Goal: Communication & Community: Answer question/provide support

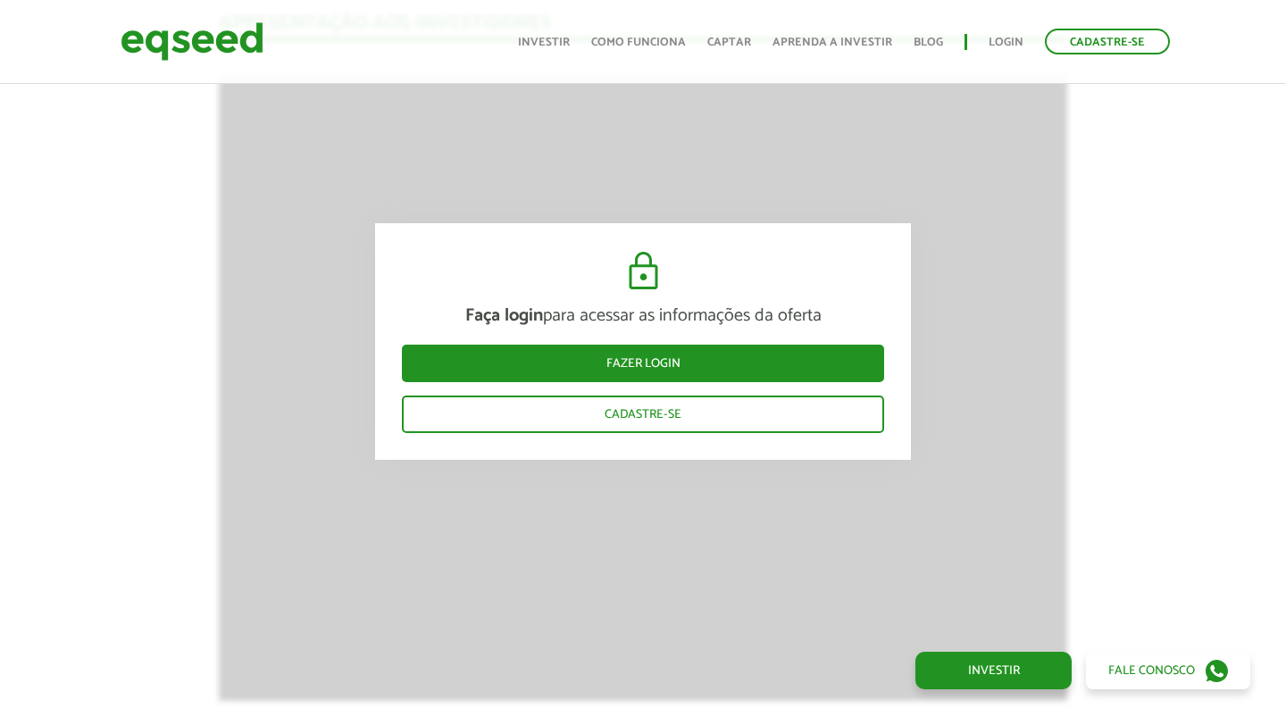
scroll to position [1803, 0]
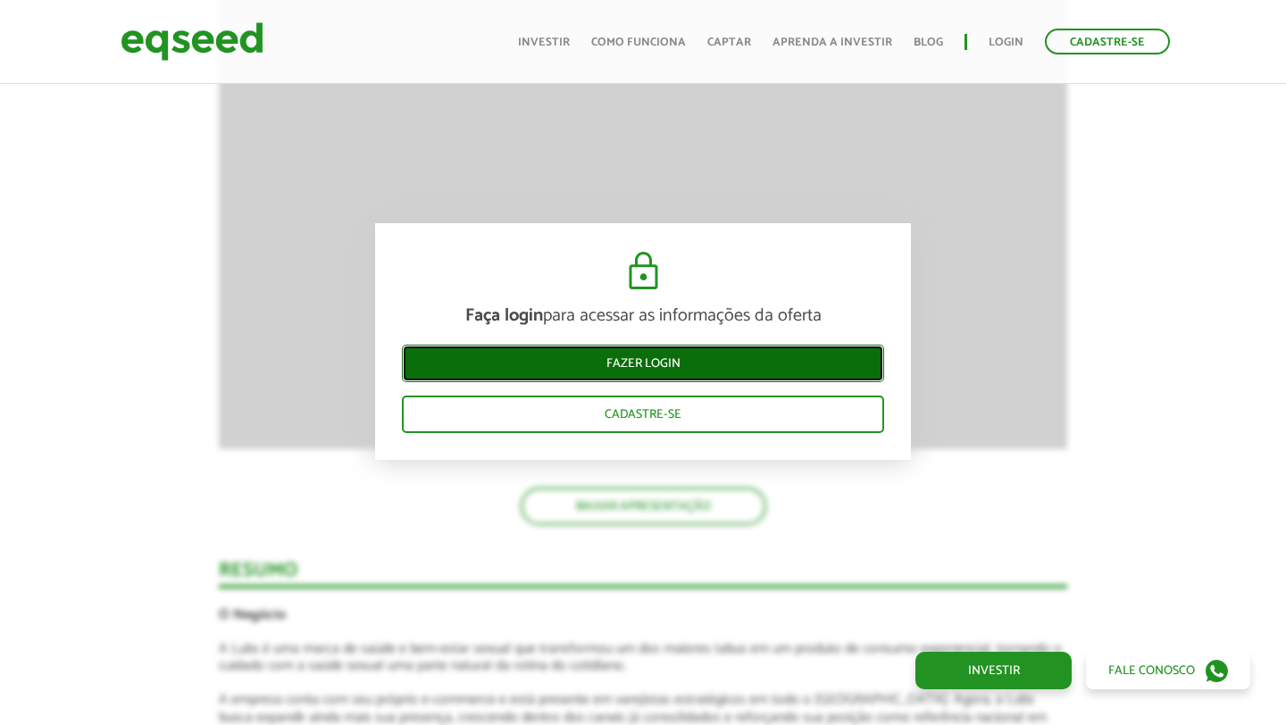
click at [601, 356] on link "Fazer login" at bounding box center [643, 364] width 482 height 38
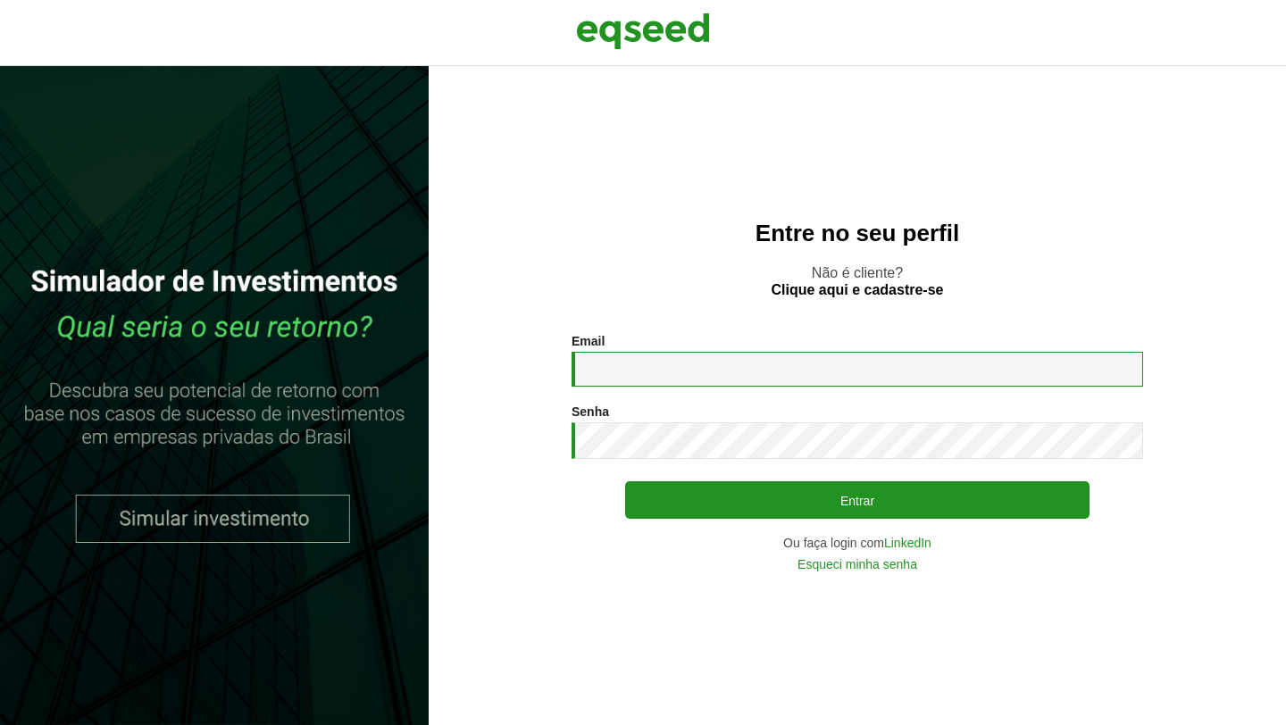
click at [631, 363] on input "Email *" at bounding box center [858, 369] width 572 height 35
type input "**********"
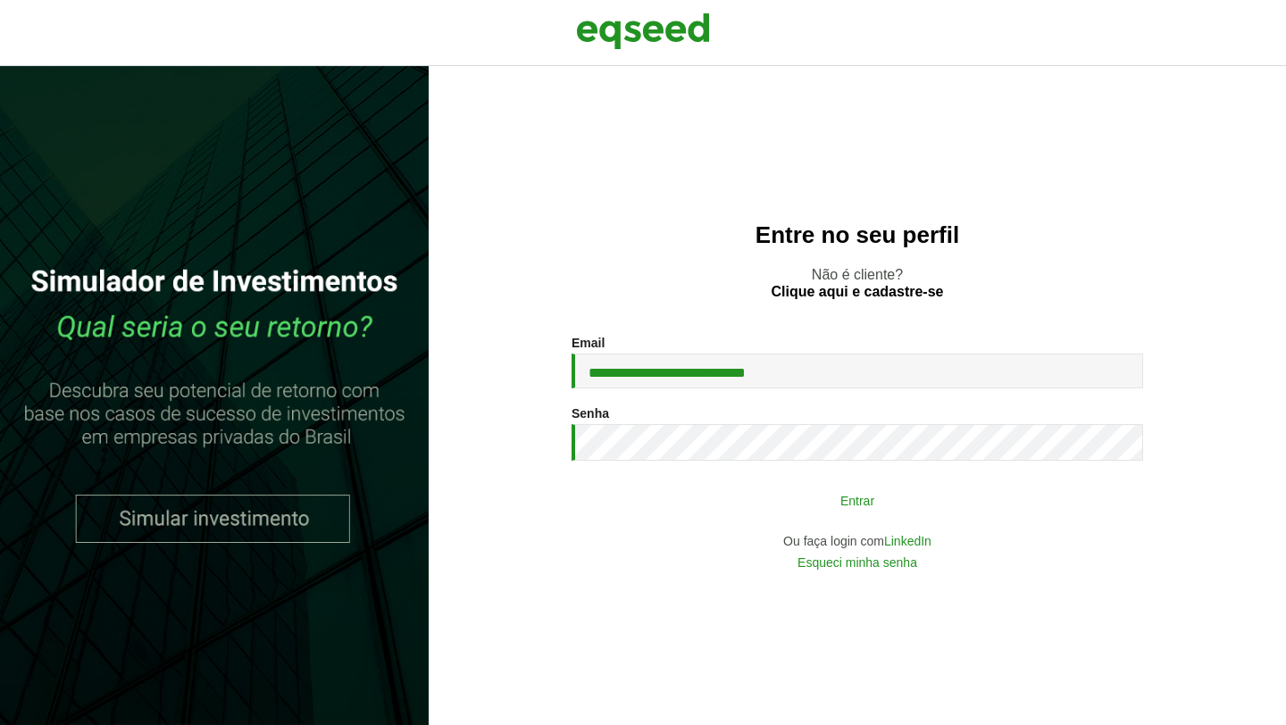
click at [749, 496] on button "Entrar" at bounding box center [857, 500] width 465 height 34
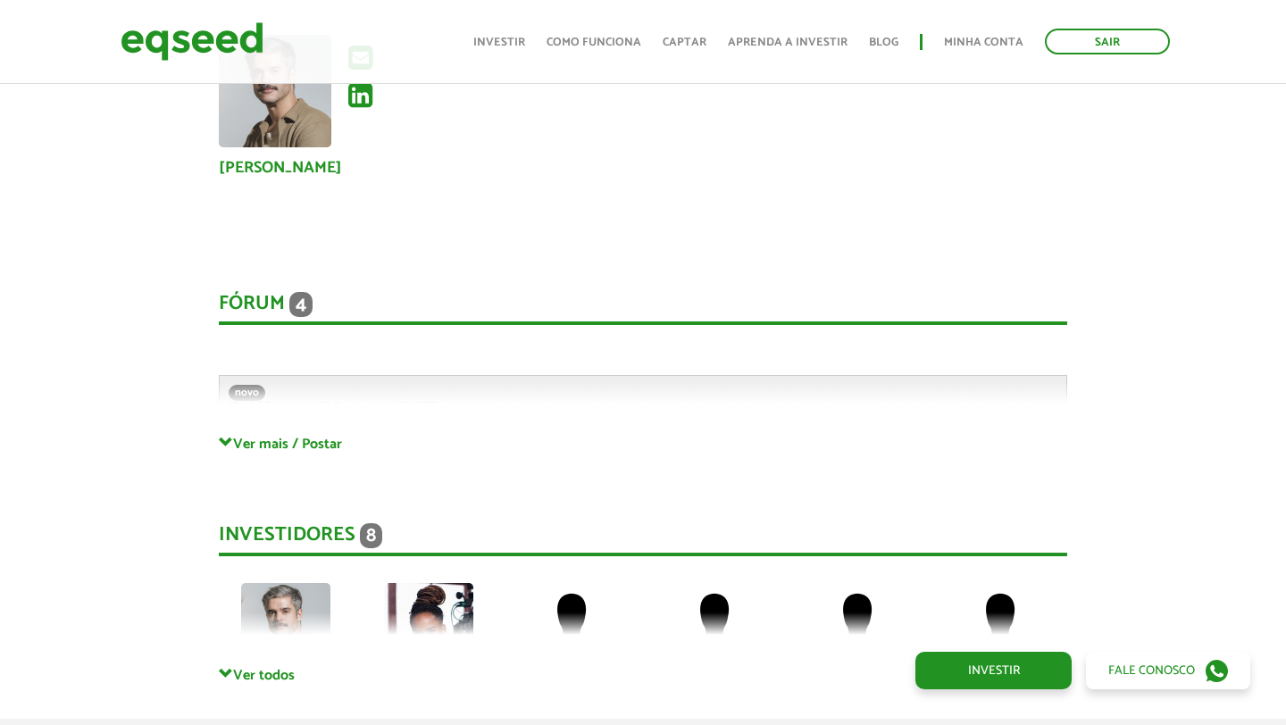
scroll to position [3700, 0]
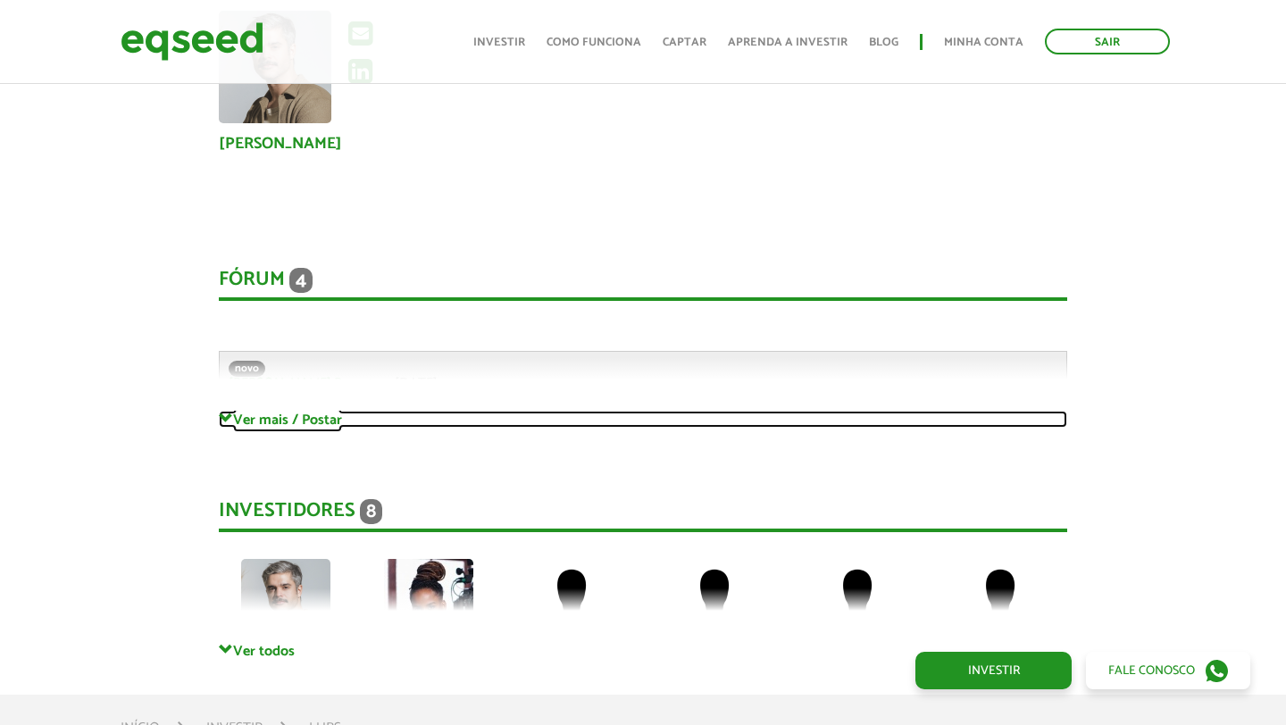
click at [271, 411] on link "Ver mais / Postar" at bounding box center [643, 419] width 849 height 17
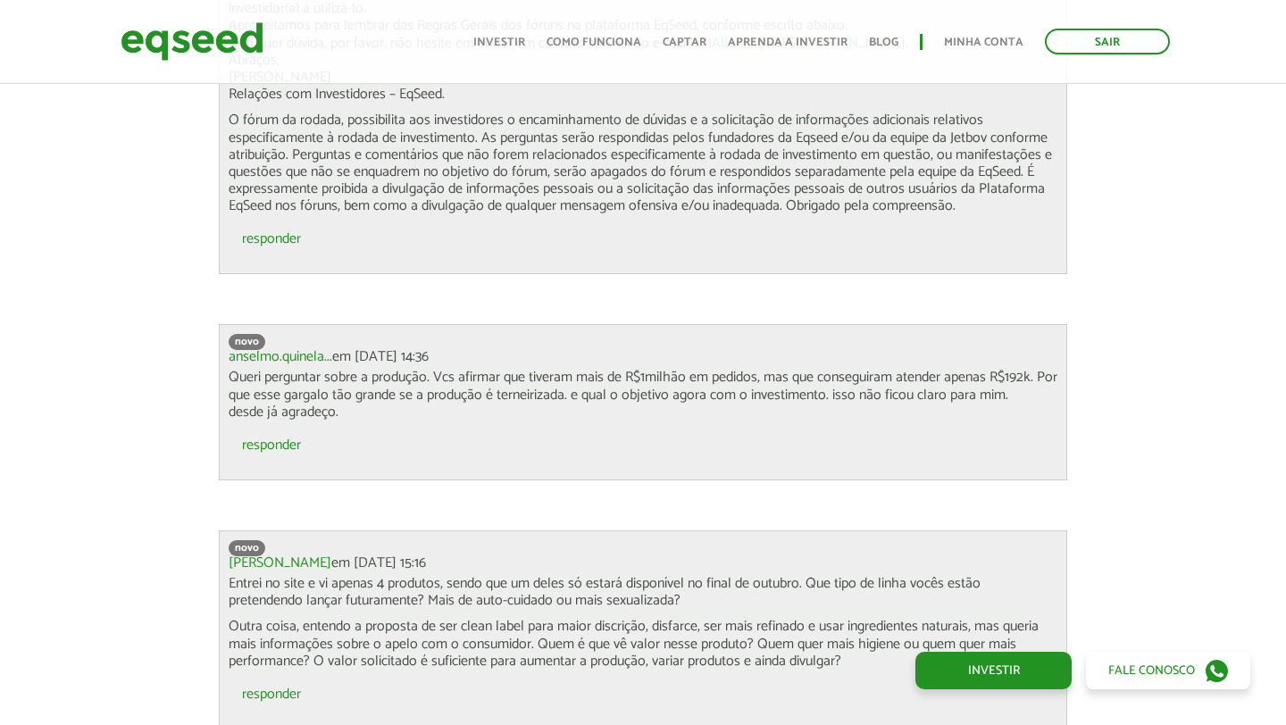
scroll to position [4185, 0]
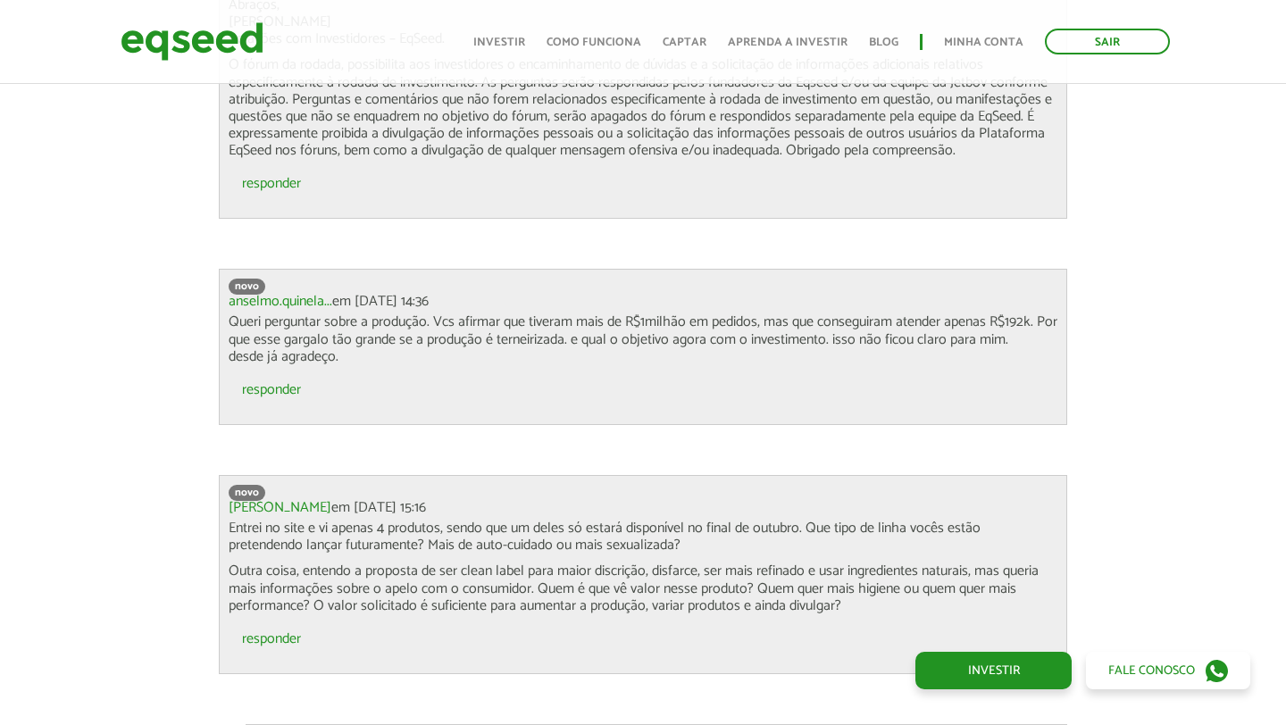
drag, startPoint x: 233, startPoint y: 305, endPoint x: 341, endPoint y: 333, distance: 111.6
click at [342, 333] on p "Queri perguntar sobre a produção. Vcs afirmar que tiveram mais de R$1milhão em …" at bounding box center [643, 340] width 829 height 52
copy p "Queri perguntar sobre a produção. Vcs afirmar que tiveram mais de R$1milhão em …"
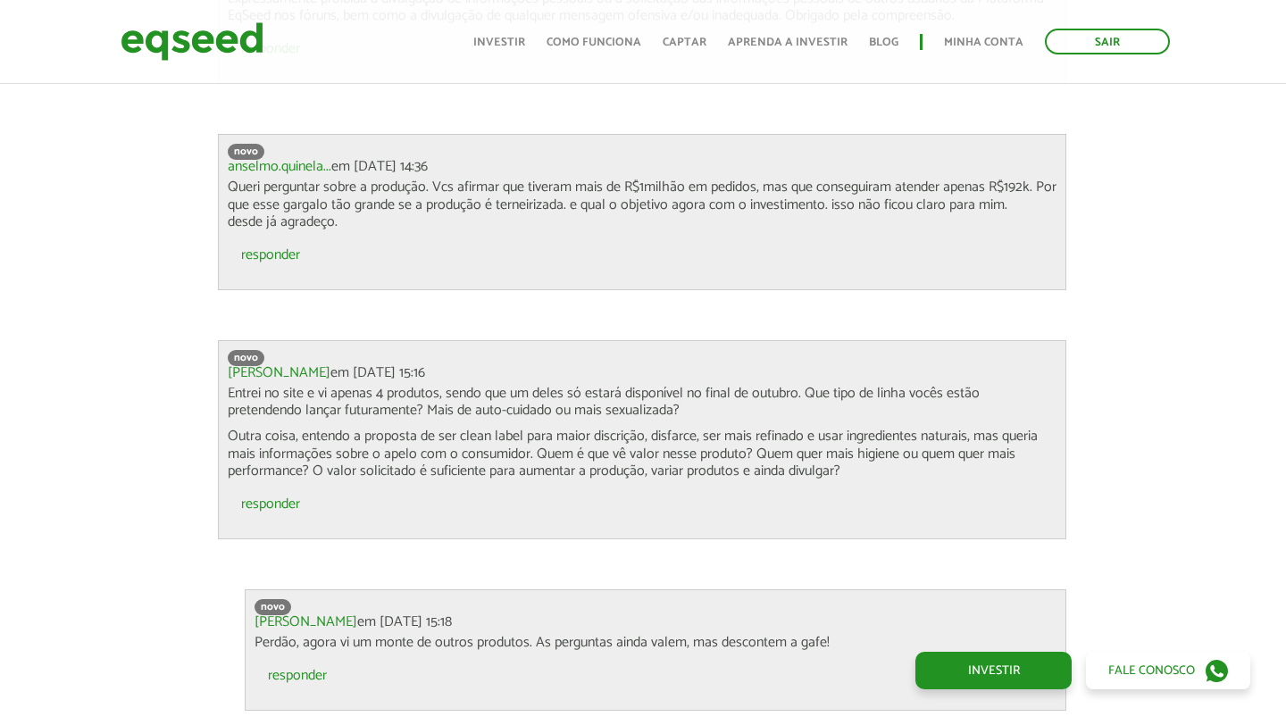
scroll to position [4183, 1]
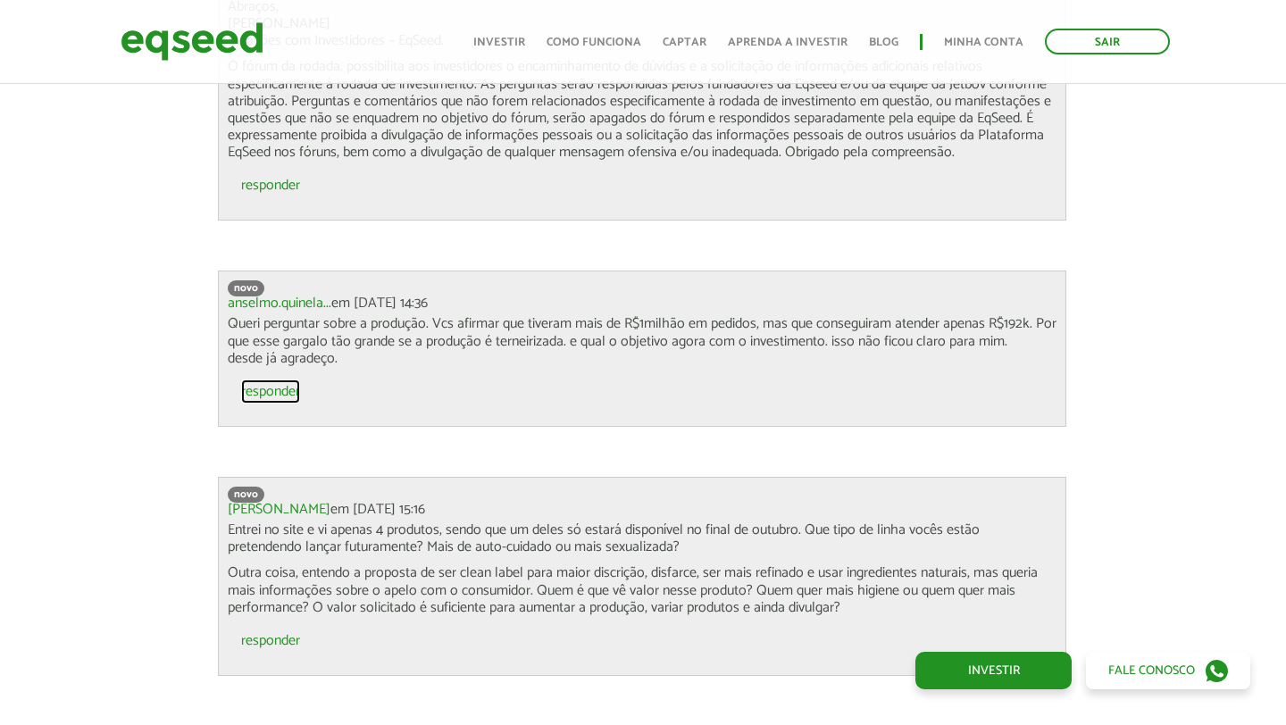
click at [286, 385] on link "responder" at bounding box center [270, 392] width 59 height 14
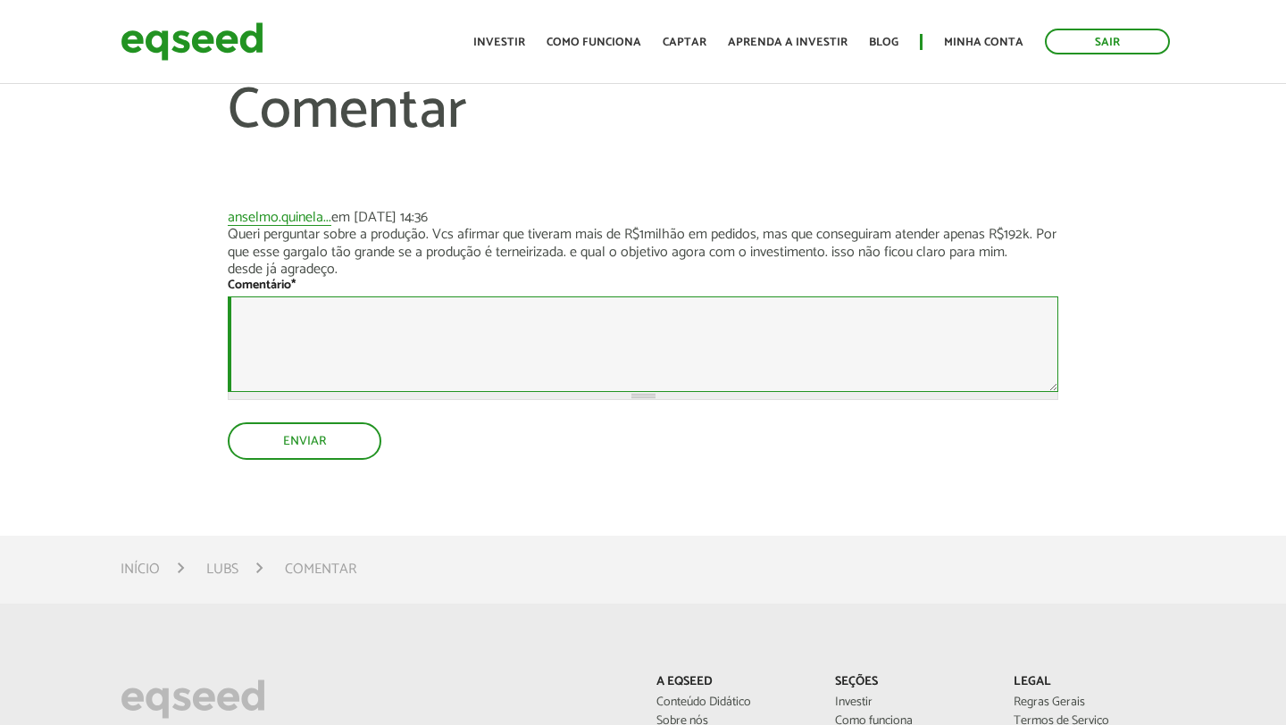
click at [285, 371] on textarea "Comentário *" at bounding box center [643, 345] width 831 height 96
paste textarea "**********"
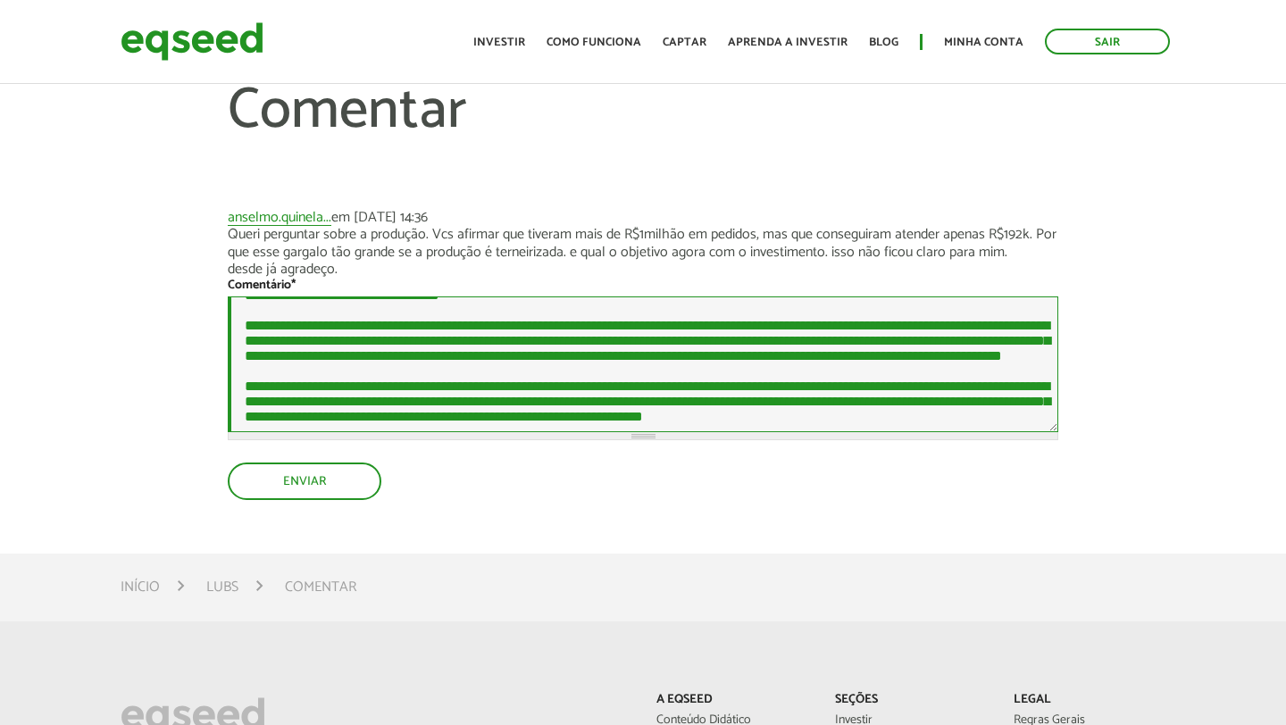
scroll to position [105, 0]
click at [642, 397] on textarea "**********" at bounding box center [643, 365] width 831 height 136
type textarea "**********"
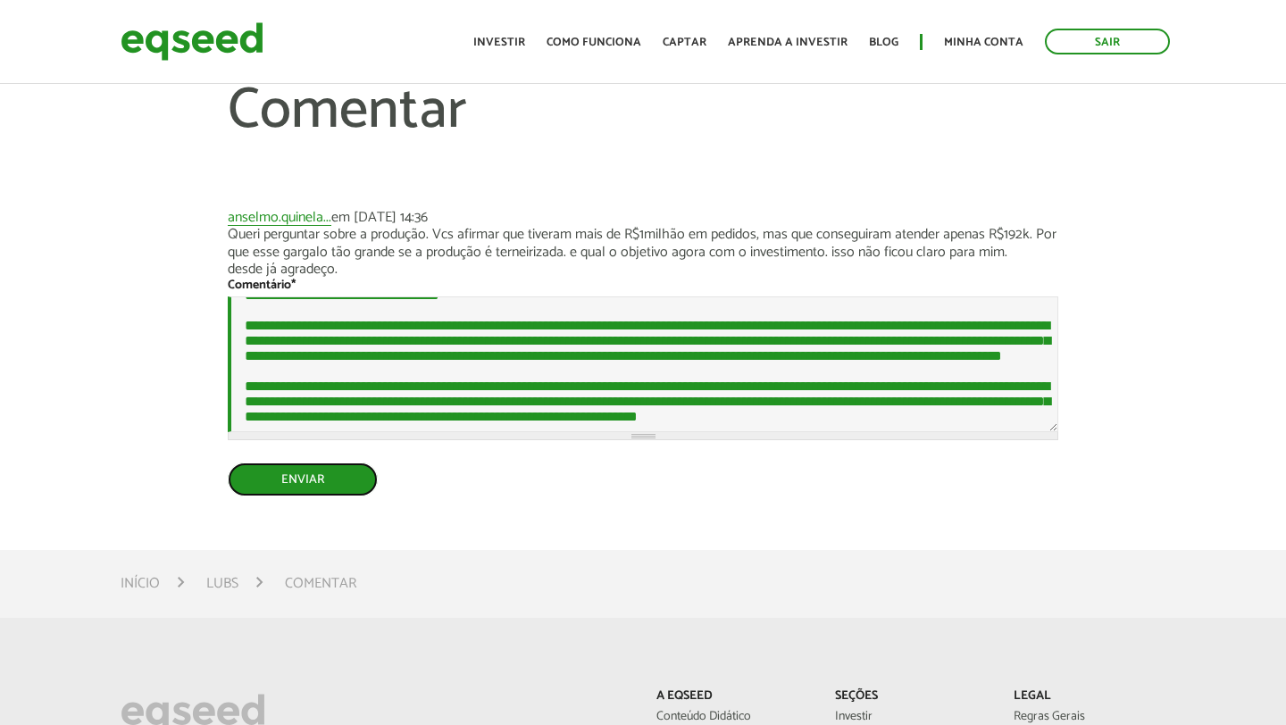
click at [337, 485] on button "Enviar" at bounding box center [303, 480] width 150 height 34
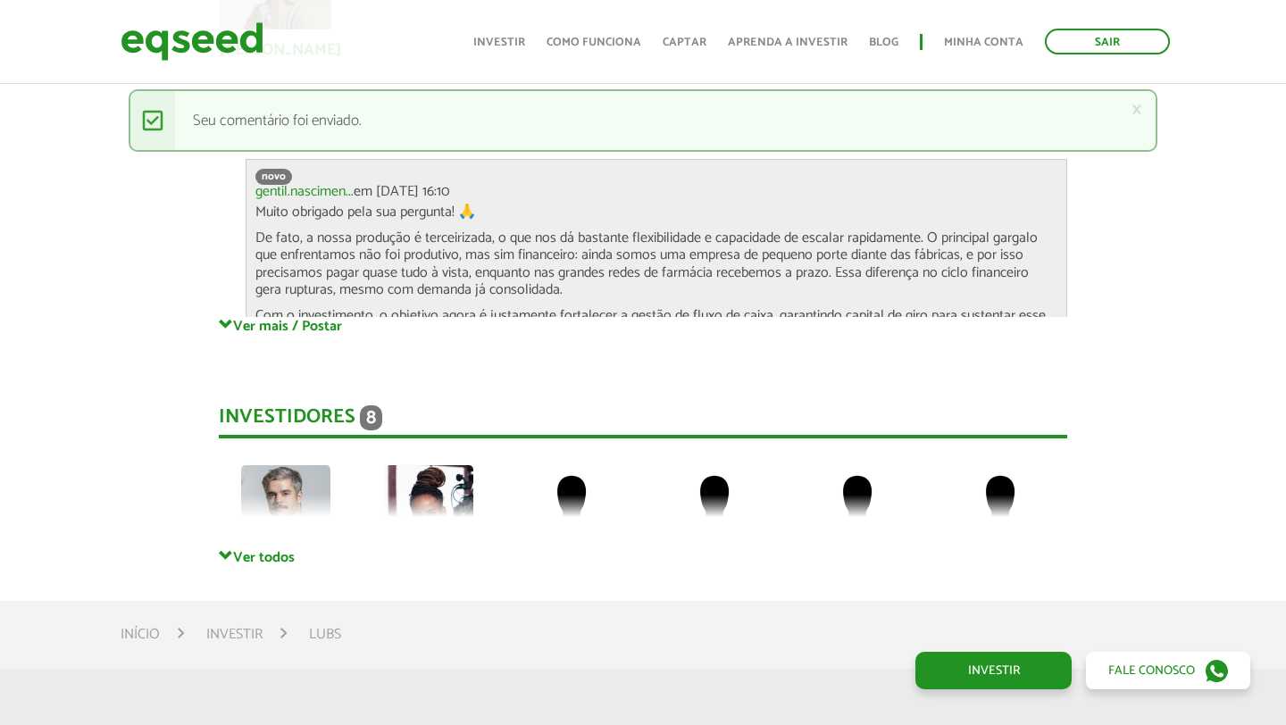
scroll to position [3789, 0]
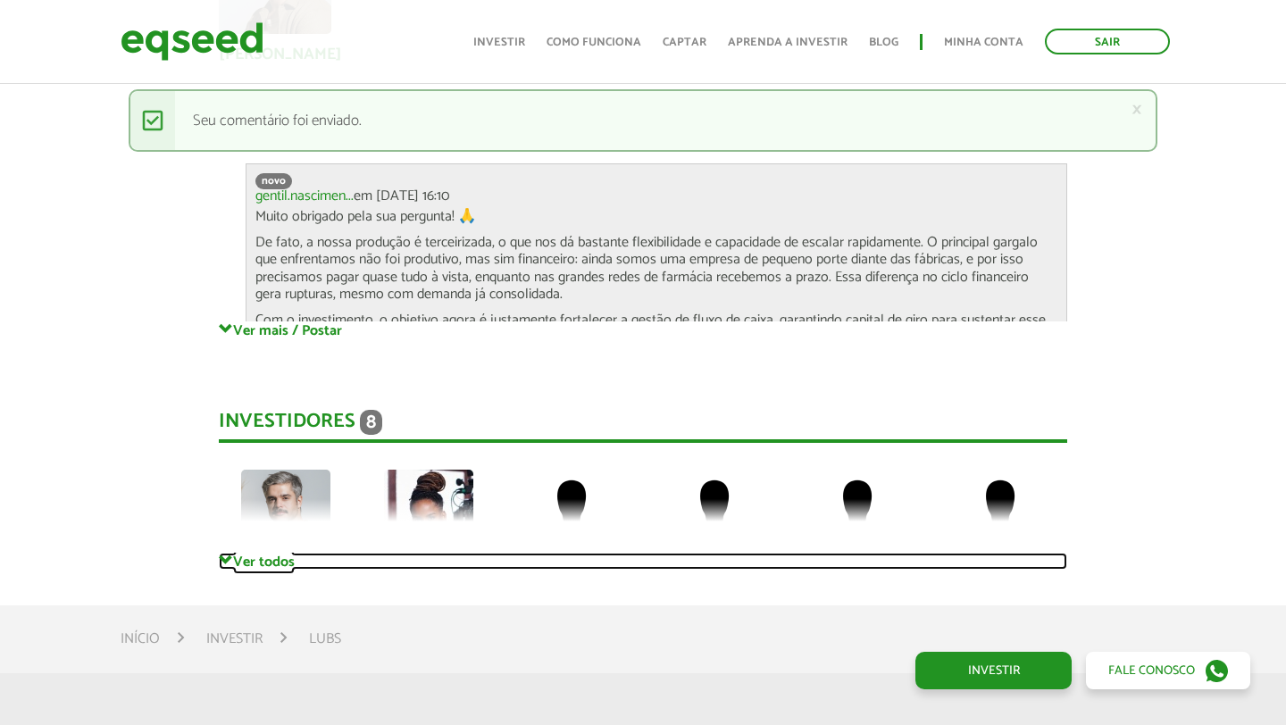
click at [284, 553] on link "Ver todos" at bounding box center [643, 561] width 849 height 17
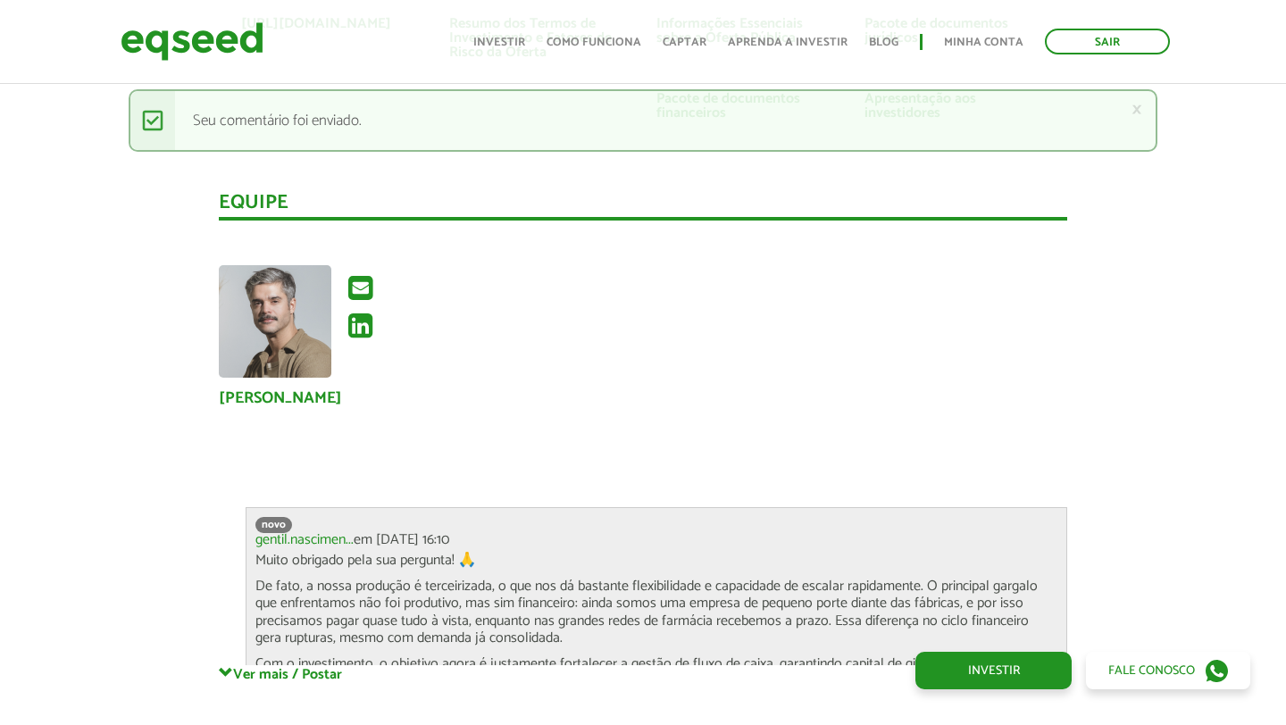
scroll to position [3552, 0]
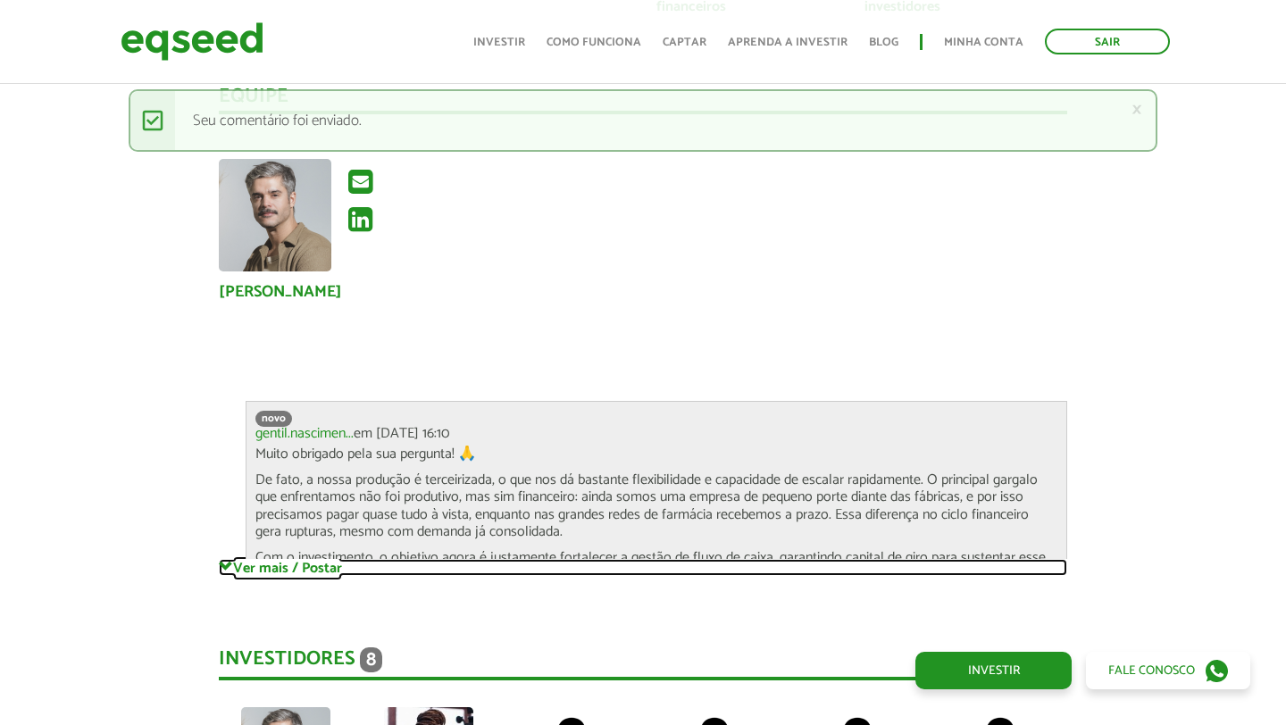
click at [295, 559] on link "Ver mais / Postar" at bounding box center [643, 567] width 849 height 17
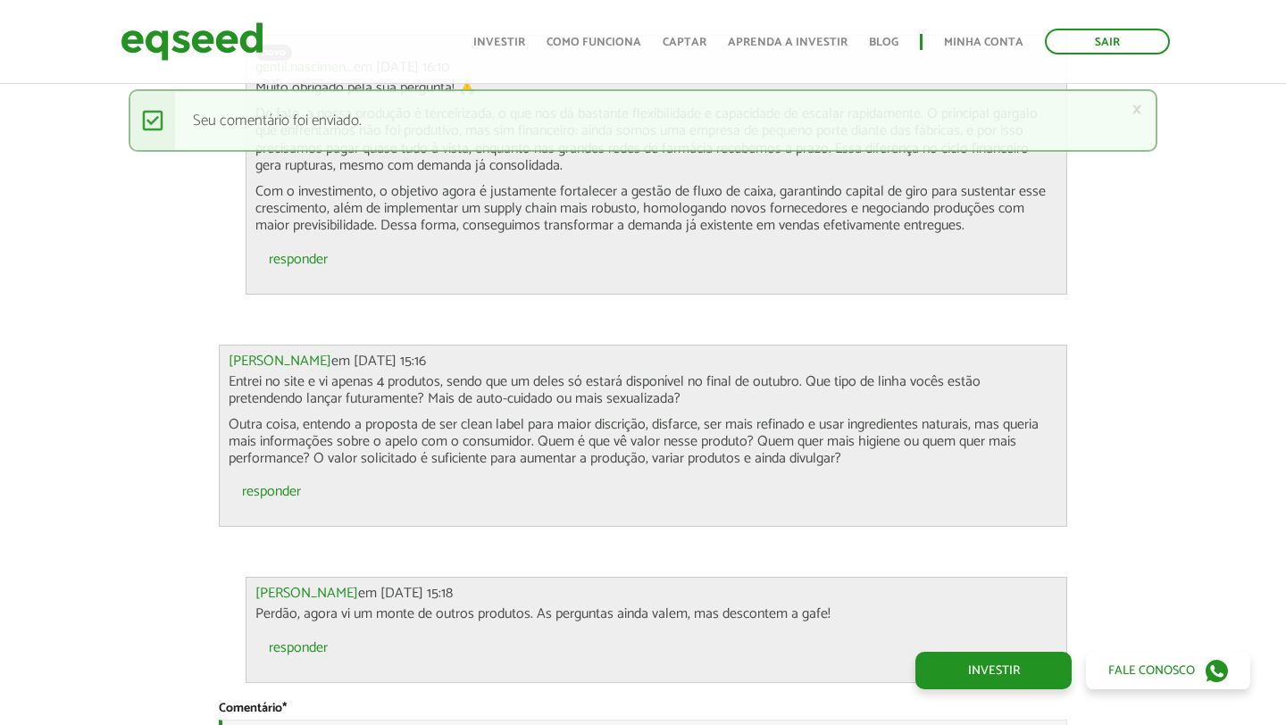
scroll to position [4652, 0]
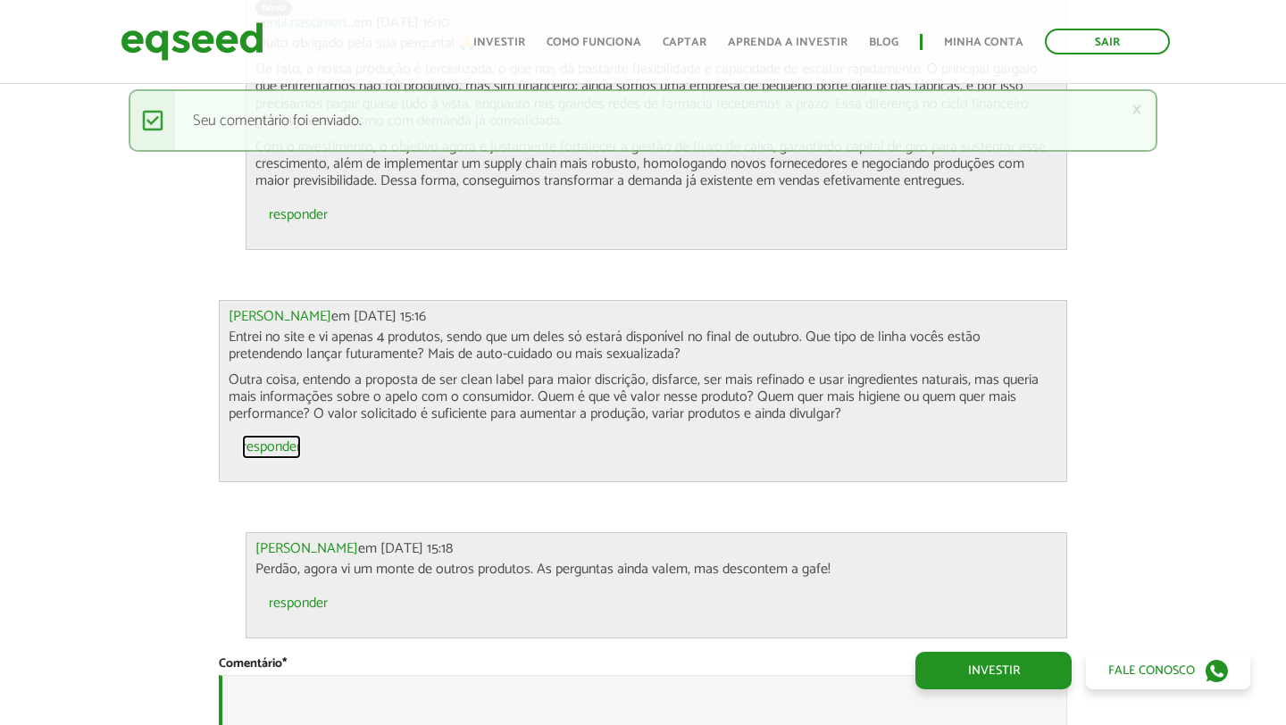
click at [265, 440] on link "responder" at bounding box center [271, 447] width 59 height 14
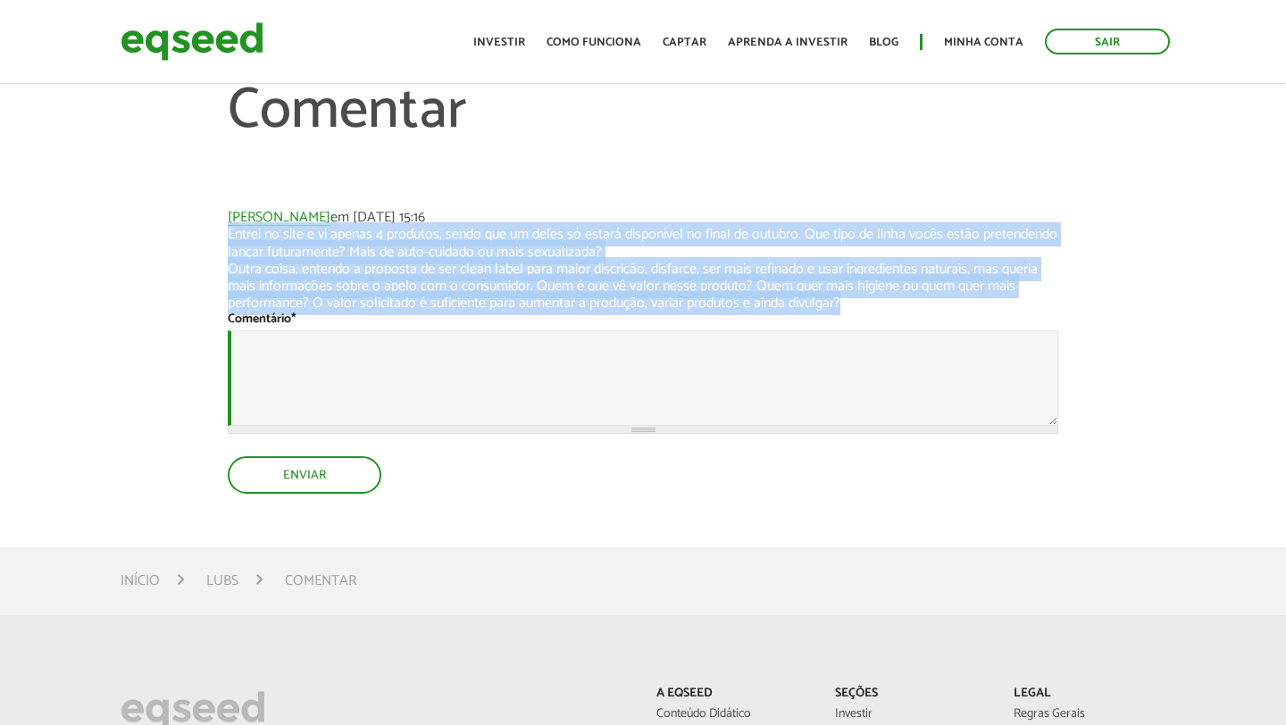
drag, startPoint x: 230, startPoint y: 236, endPoint x: 848, endPoint y: 299, distance: 620.5
click at [848, 304] on div "Entrei no site e vi apenas 4 produtos, sendo que um deles só estará disponível …" at bounding box center [643, 269] width 831 height 86
copy div "Entrei no site e vi apenas 4 produtos, sendo que um deles só estará disponível …"
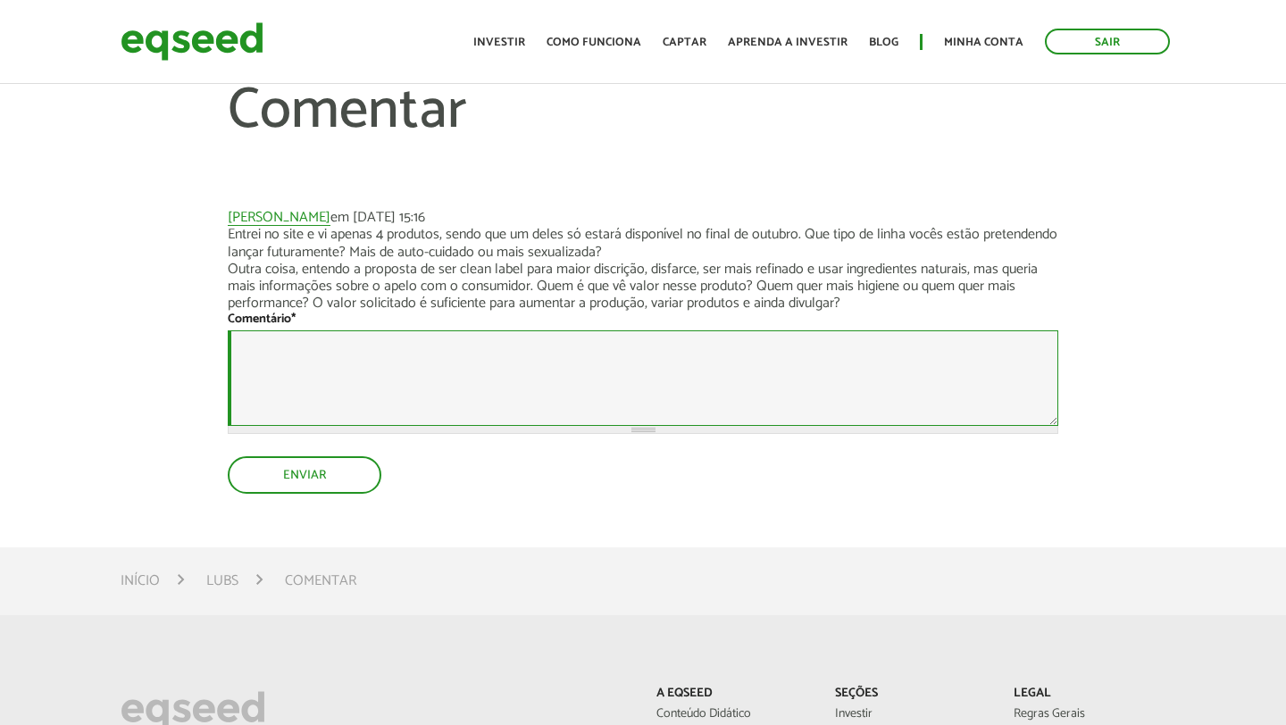
click at [488, 391] on textarea "Comentário *" at bounding box center [643, 379] width 831 height 96
paste textarea "**********"
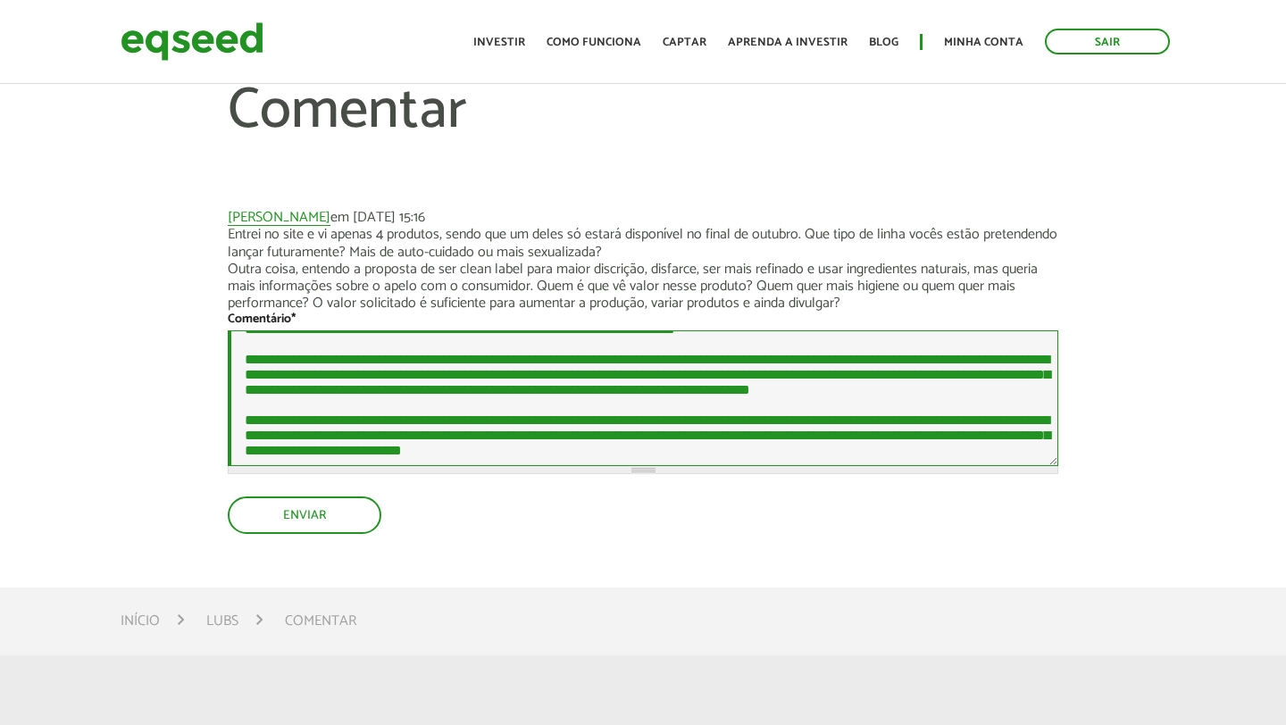
scroll to position [16, 0]
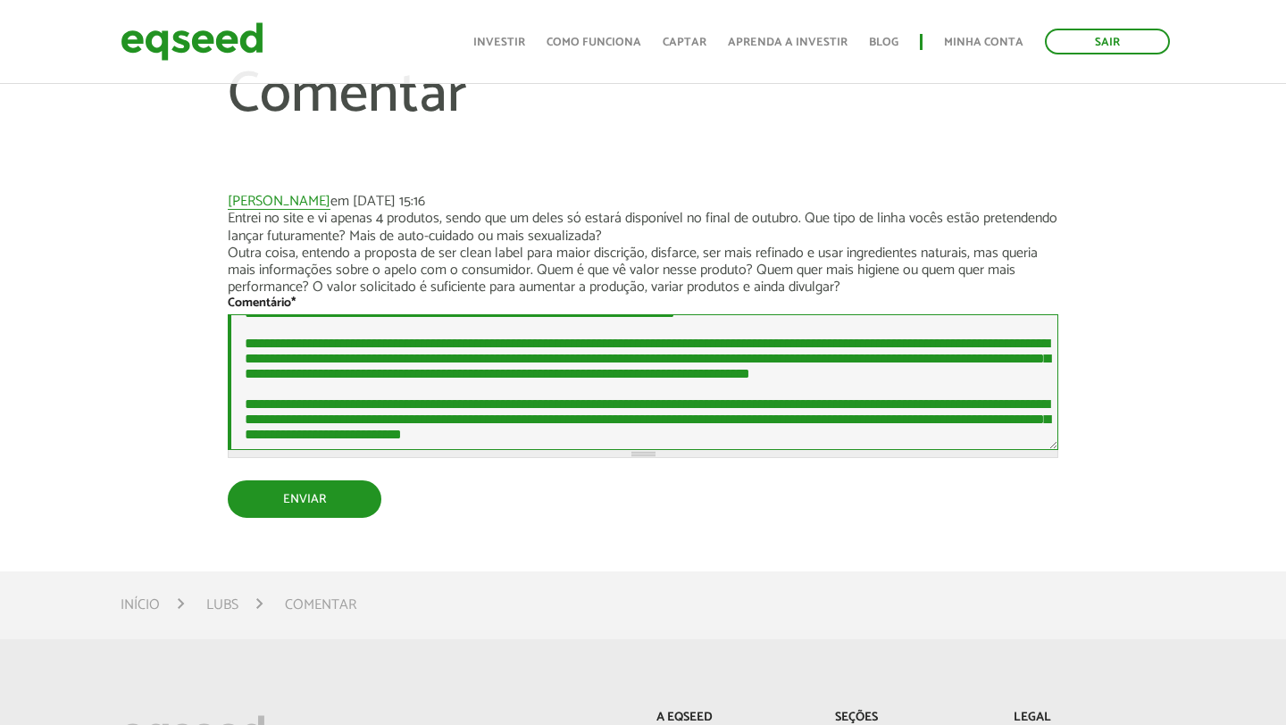
type textarea "**********"
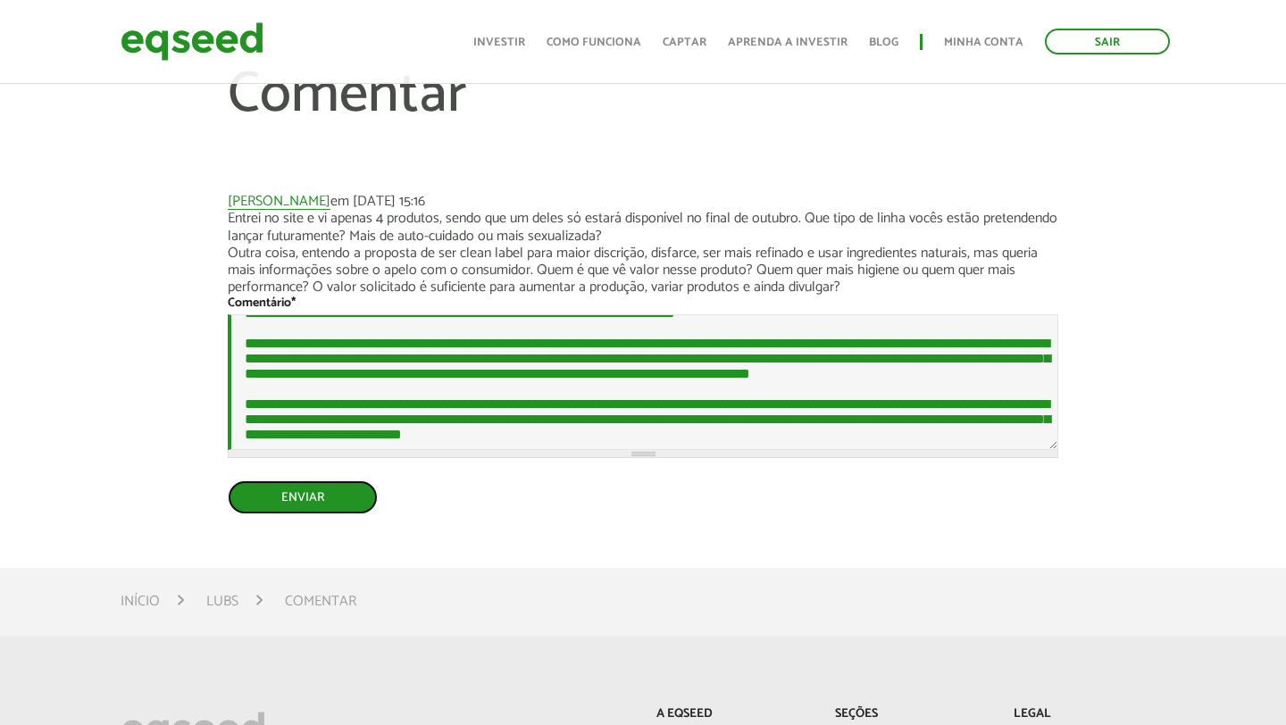
click at [352, 492] on button "Enviar" at bounding box center [303, 498] width 150 height 34
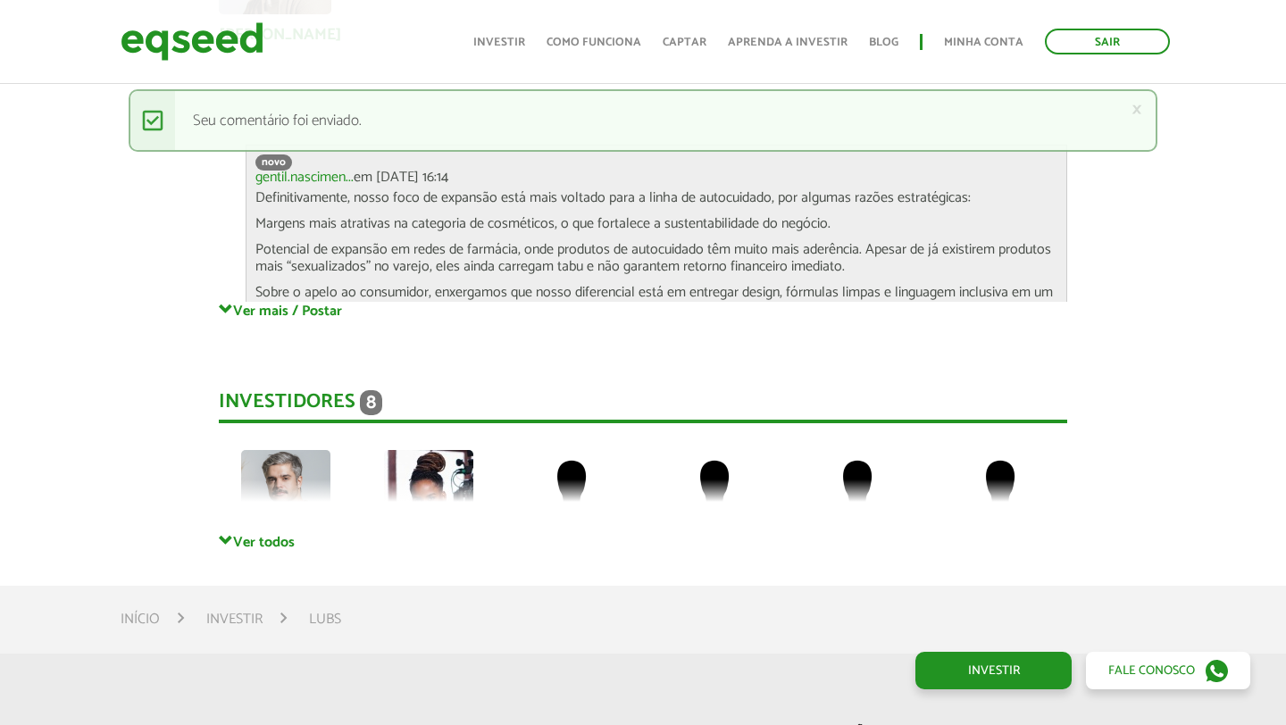
scroll to position [3789, 0]
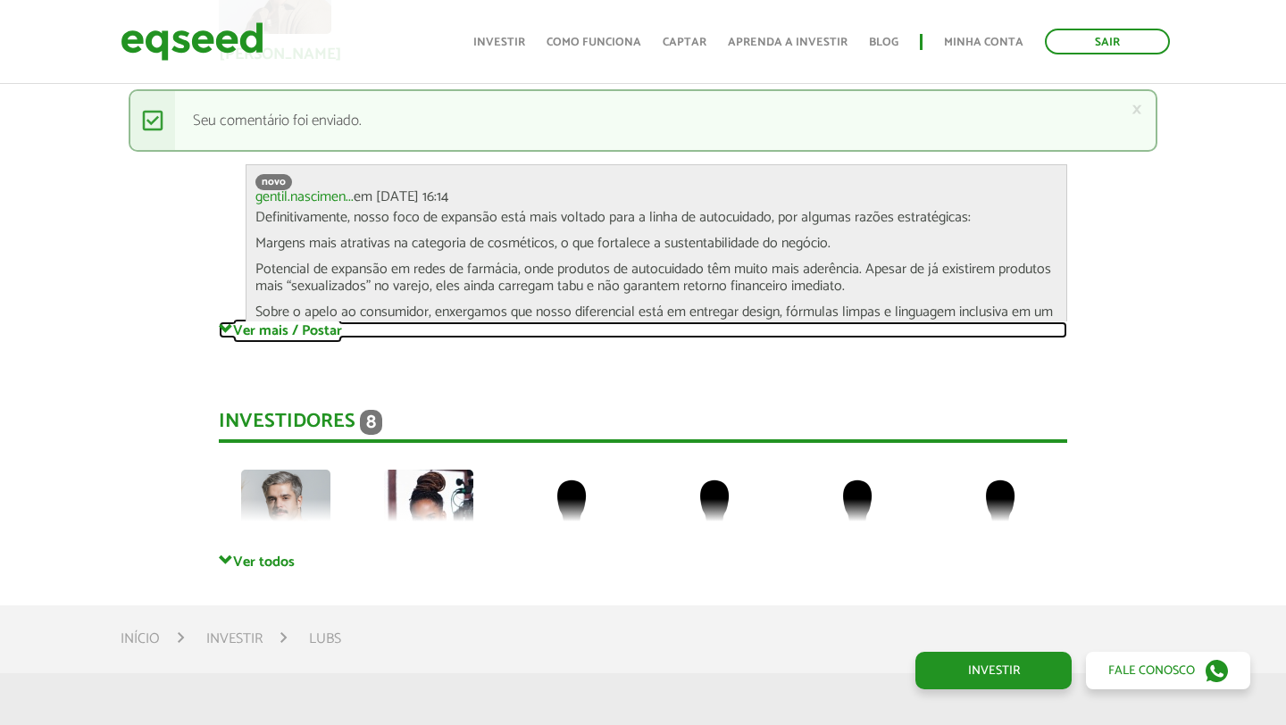
click at [323, 322] on link "Ver mais / Postar" at bounding box center [643, 330] width 849 height 17
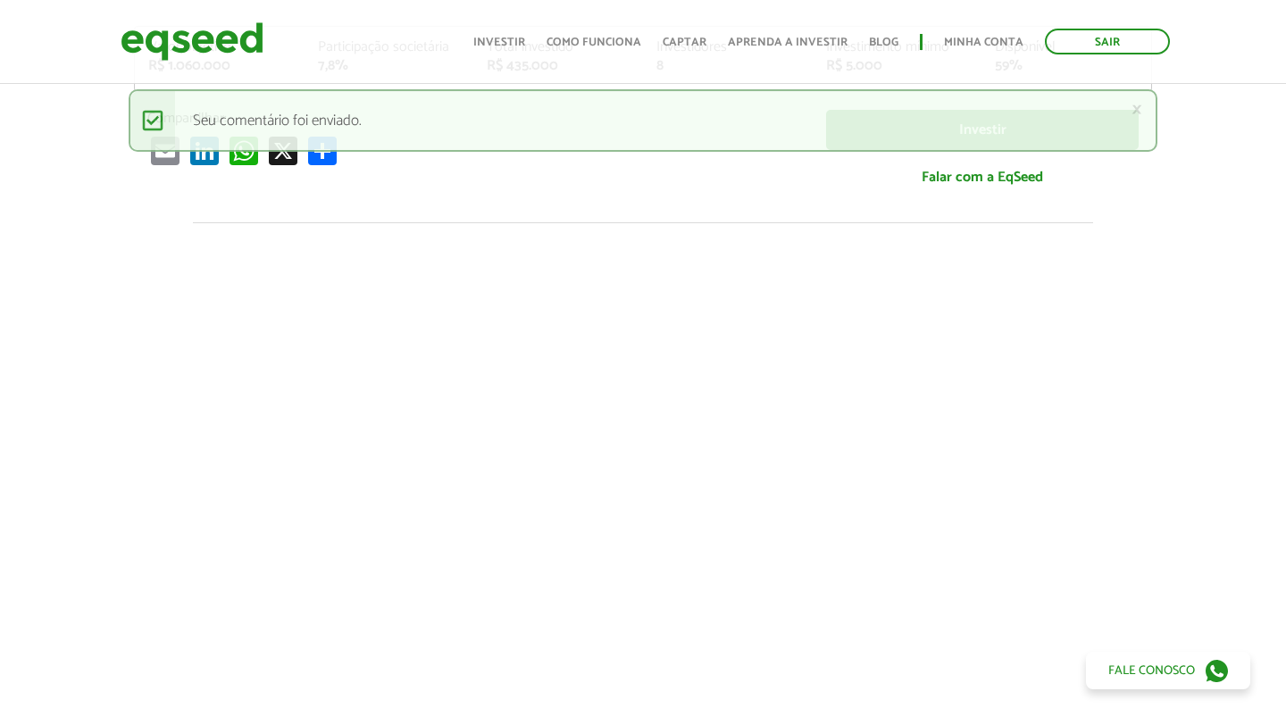
scroll to position [0, 0]
